Goal: Complete application form: Complete application form

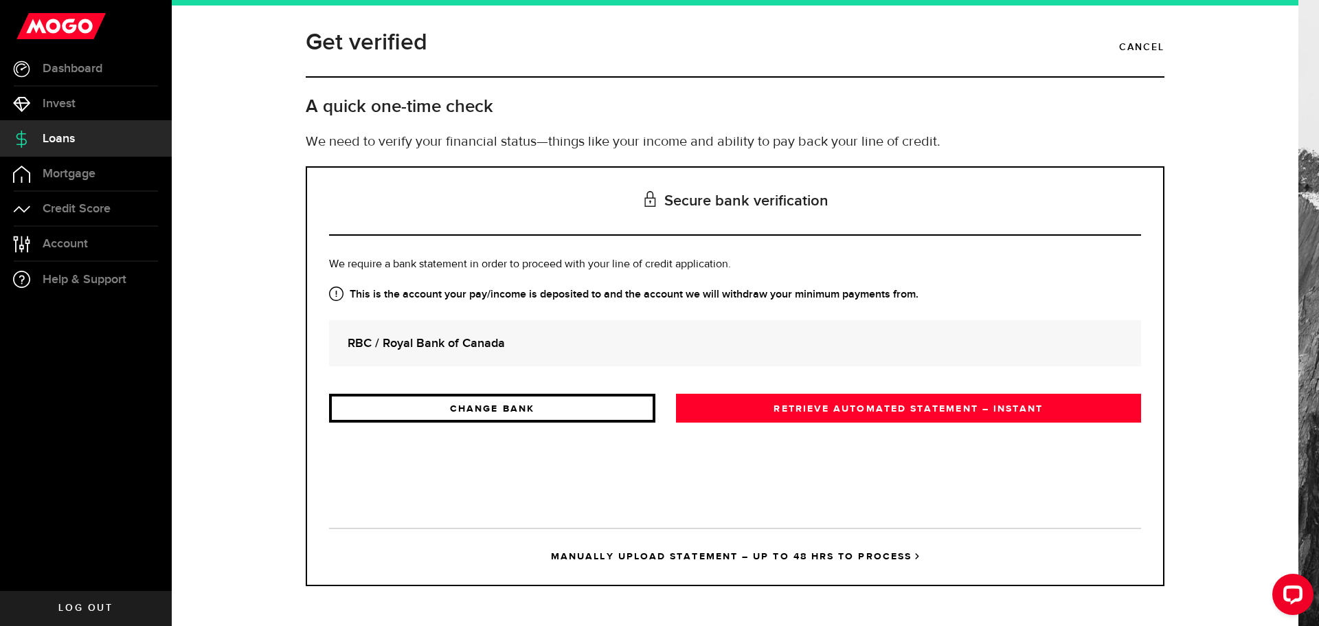
click at [490, 417] on link "CHANGE BANK" at bounding box center [492, 408] width 326 height 29
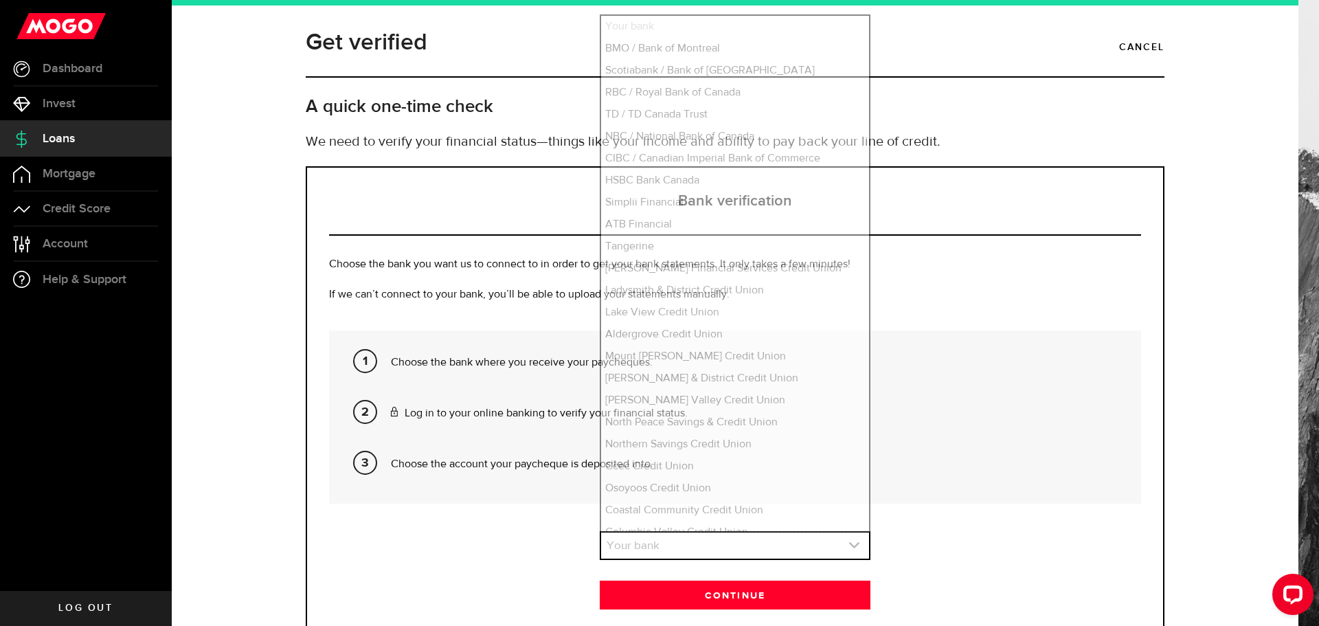
click at [741, 536] on link "expand select" at bounding box center [735, 545] width 268 height 26
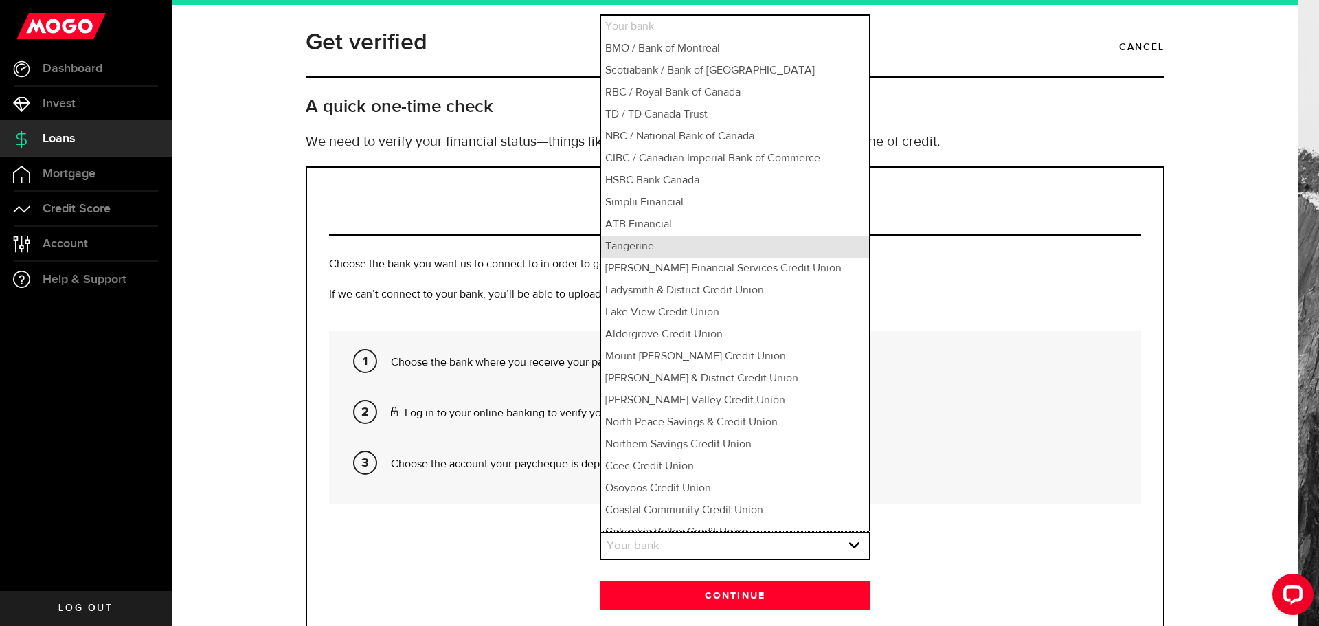
click at [650, 249] on li "Tangerine" at bounding box center [735, 247] width 268 height 22
select select "84"
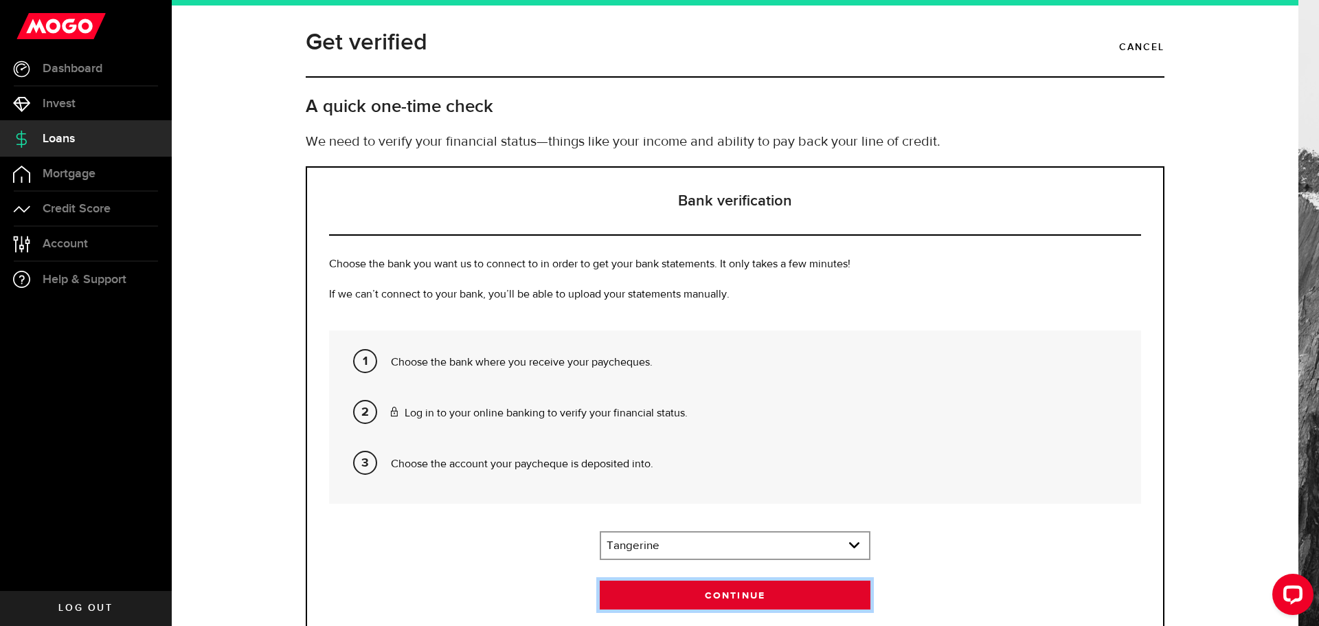
click at [743, 600] on button "Continue" at bounding box center [735, 594] width 271 height 29
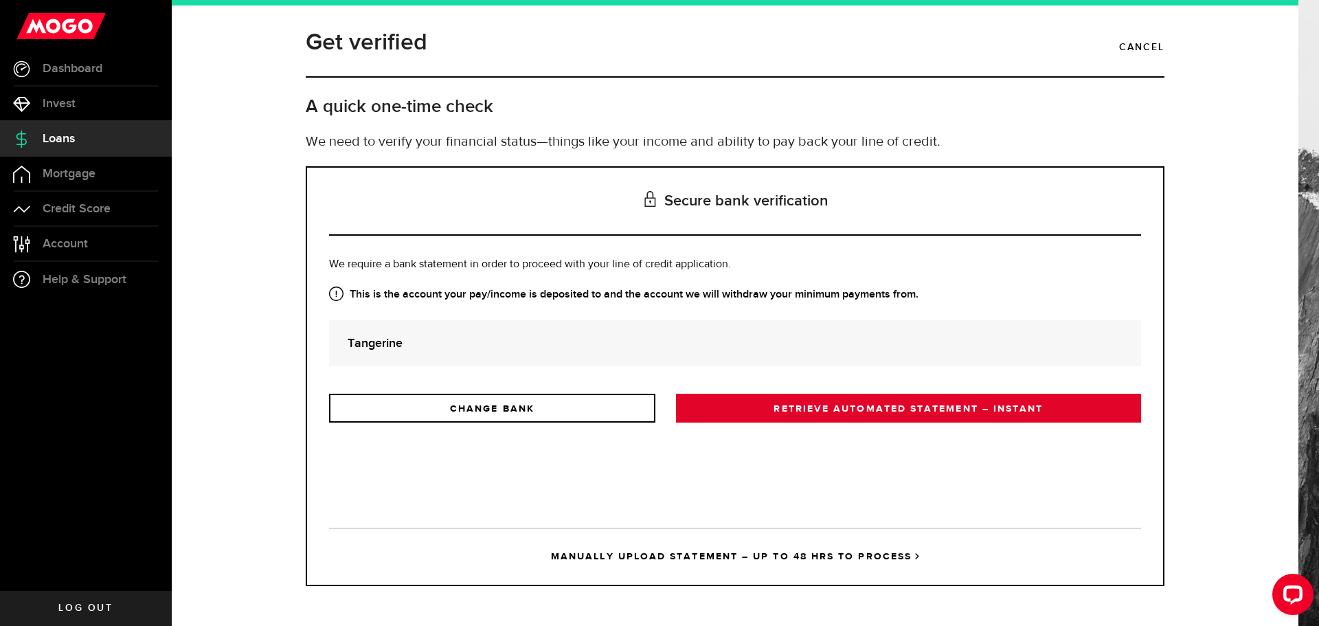
click at [808, 415] on link "RETRIEVE AUTOMATED STATEMENT – INSTANT" at bounding box center [908, 408] width 465 height 29
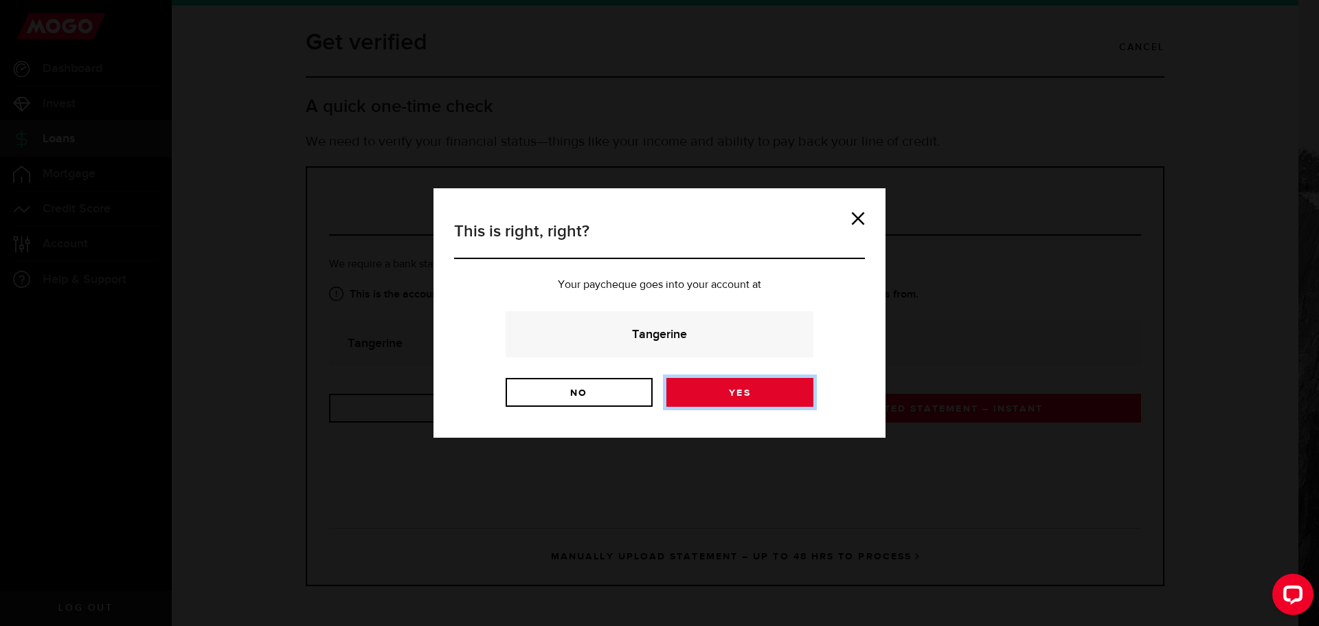
click at [719, 394] on link "Yes" at bounding box center [739, 392] width 147 height 29
